Goal: Find specific page/section: Find specific page/section

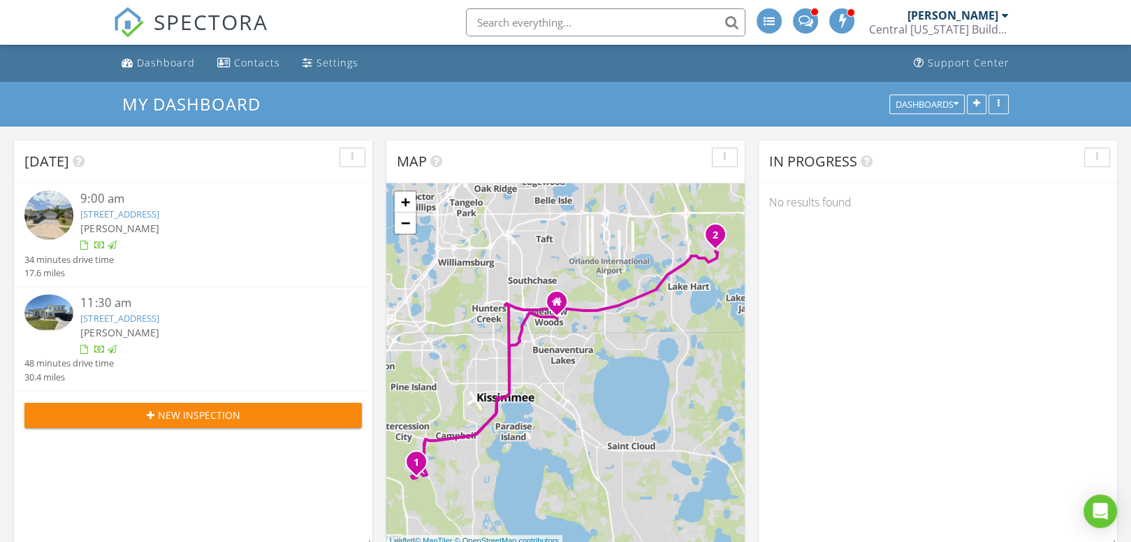
scroll to position [1153, 1153]
click at [564, 24] on input "text" at bounding box center [606, 22] width 280 height 28
click at [578, 22] on input "text" at bounding box center [606, 22] width 280 height 28
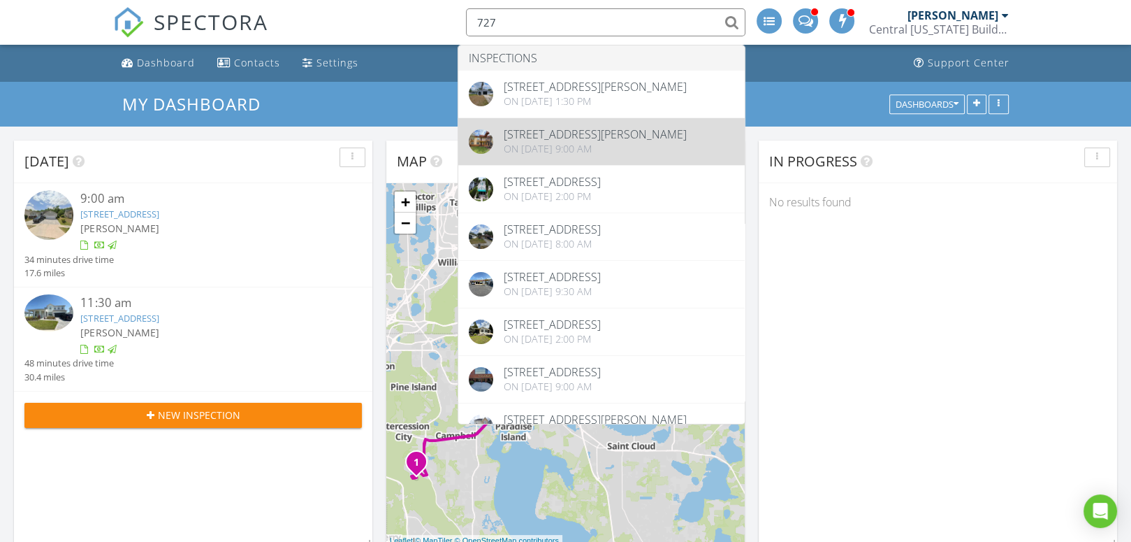
type input "727"
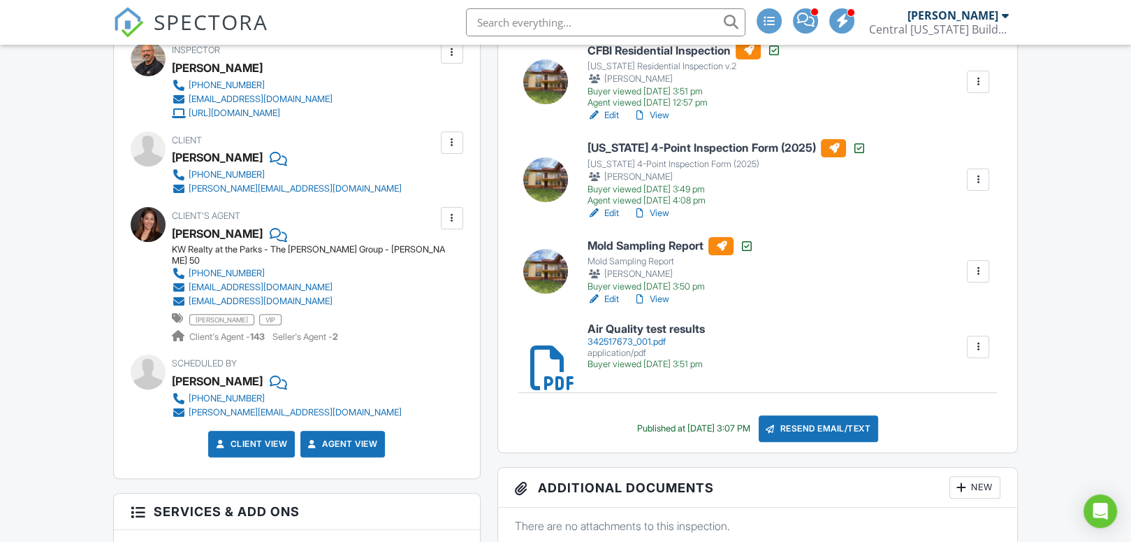
click at [652, 342] on div "342517673_001.pdf" at bounding box center [645, 341] width 117 height 11
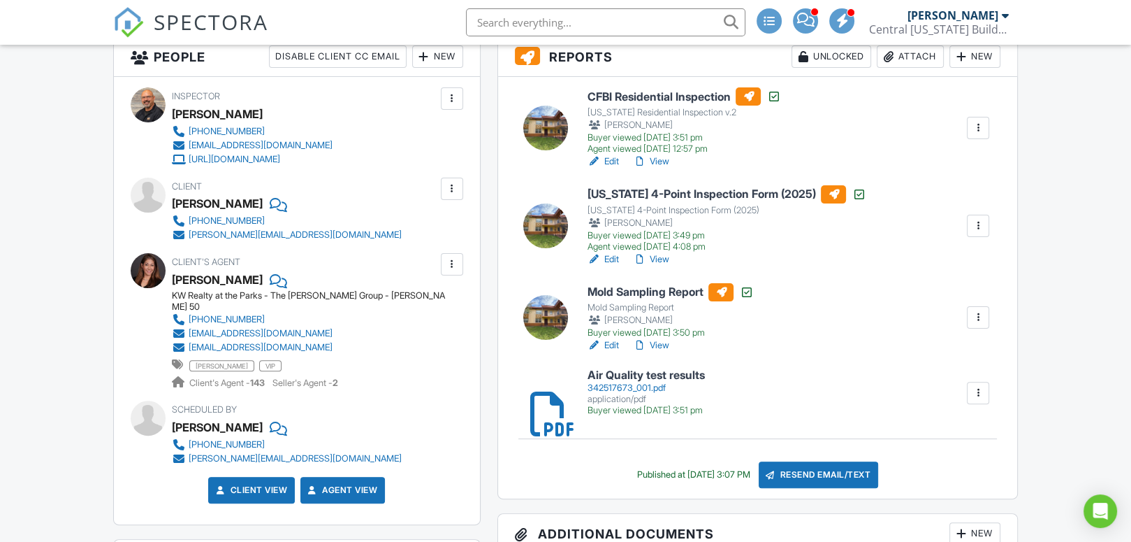
scroll to position [349, 0]
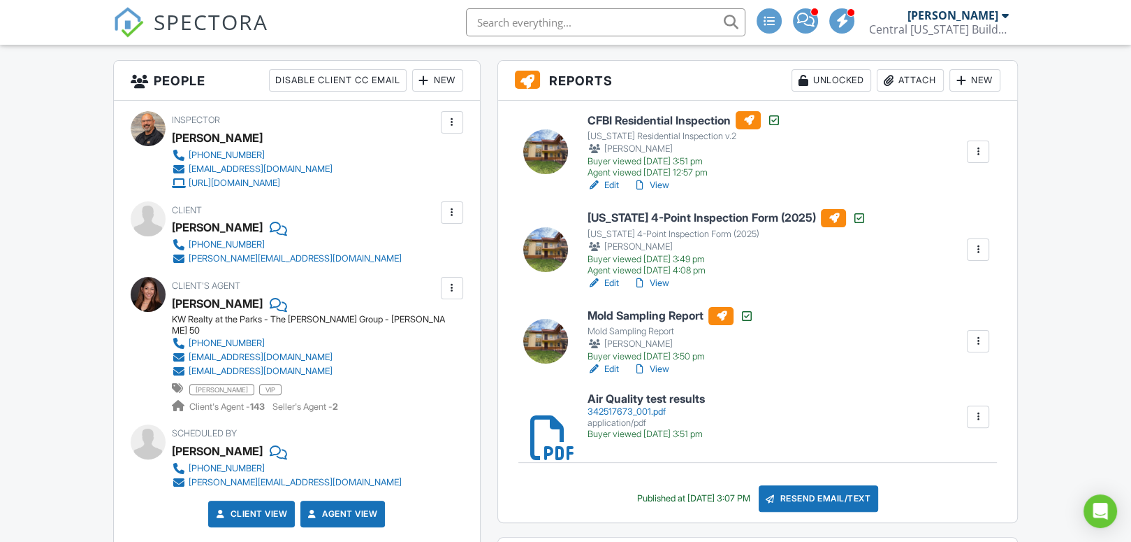
click at [653, 116] on h6 "CFBI Residential Inspection" at bounding box center [684, 120] width 194 height 18
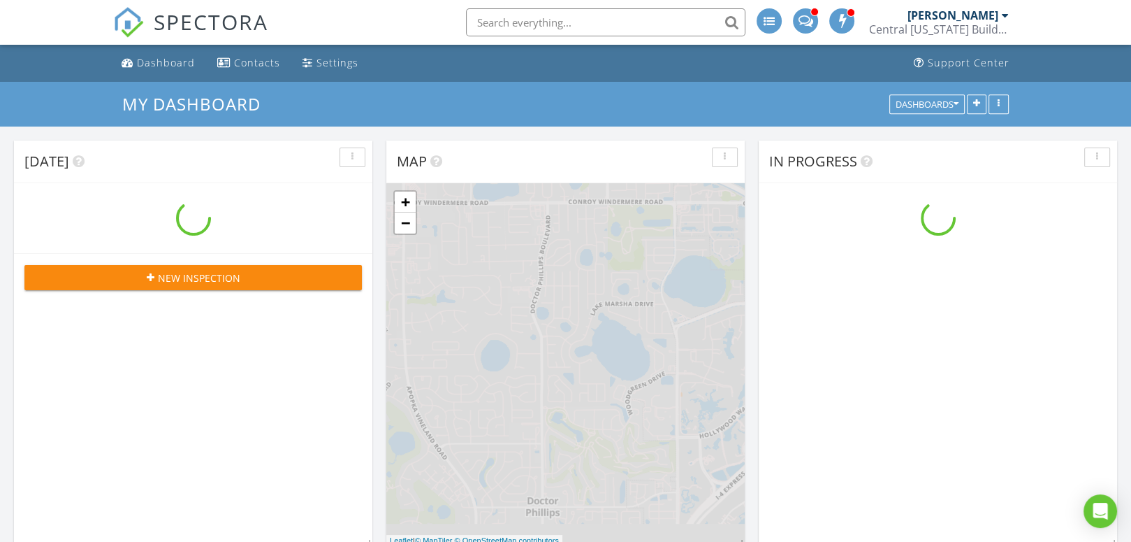
scroll to position [1153, 1153]
